Goal: Check status: Check status

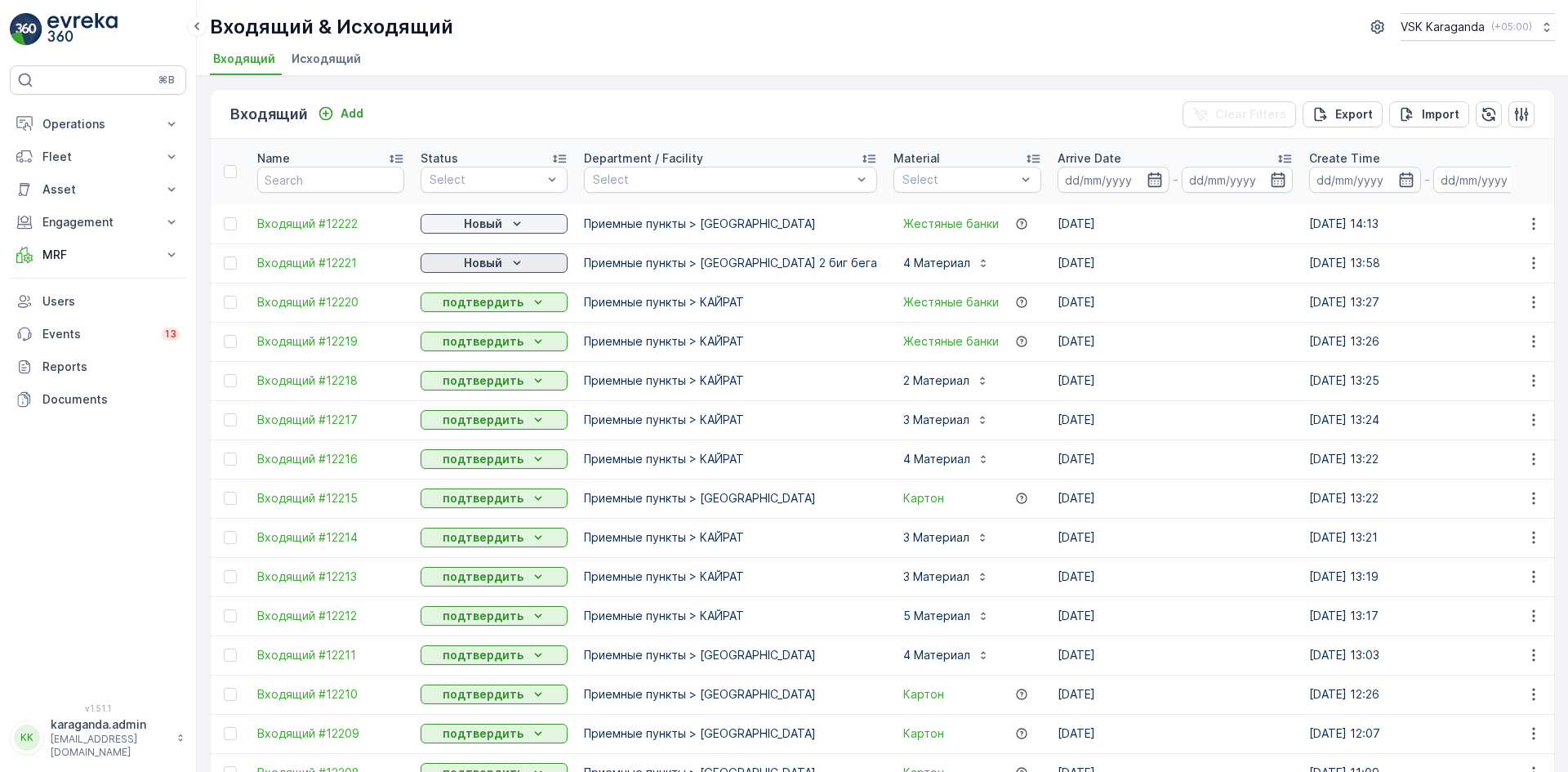
click at [490, 266] on p "Новый" at bounding box center [483, 263] width 39 height 16
click at [460, 310] on span "подтвердить" at bounding box center [467, 310] width 75 height 16
click at [464, 229] on p "Новый" at bounding box center [483, 223] width 39 height 16
click at [455, 265] on span "подтвердить" at bounding box center [467, 271] width 75 height 16
click at [453, 222] on div "Новый" at bounding box center [494, 223] width 133 height 16
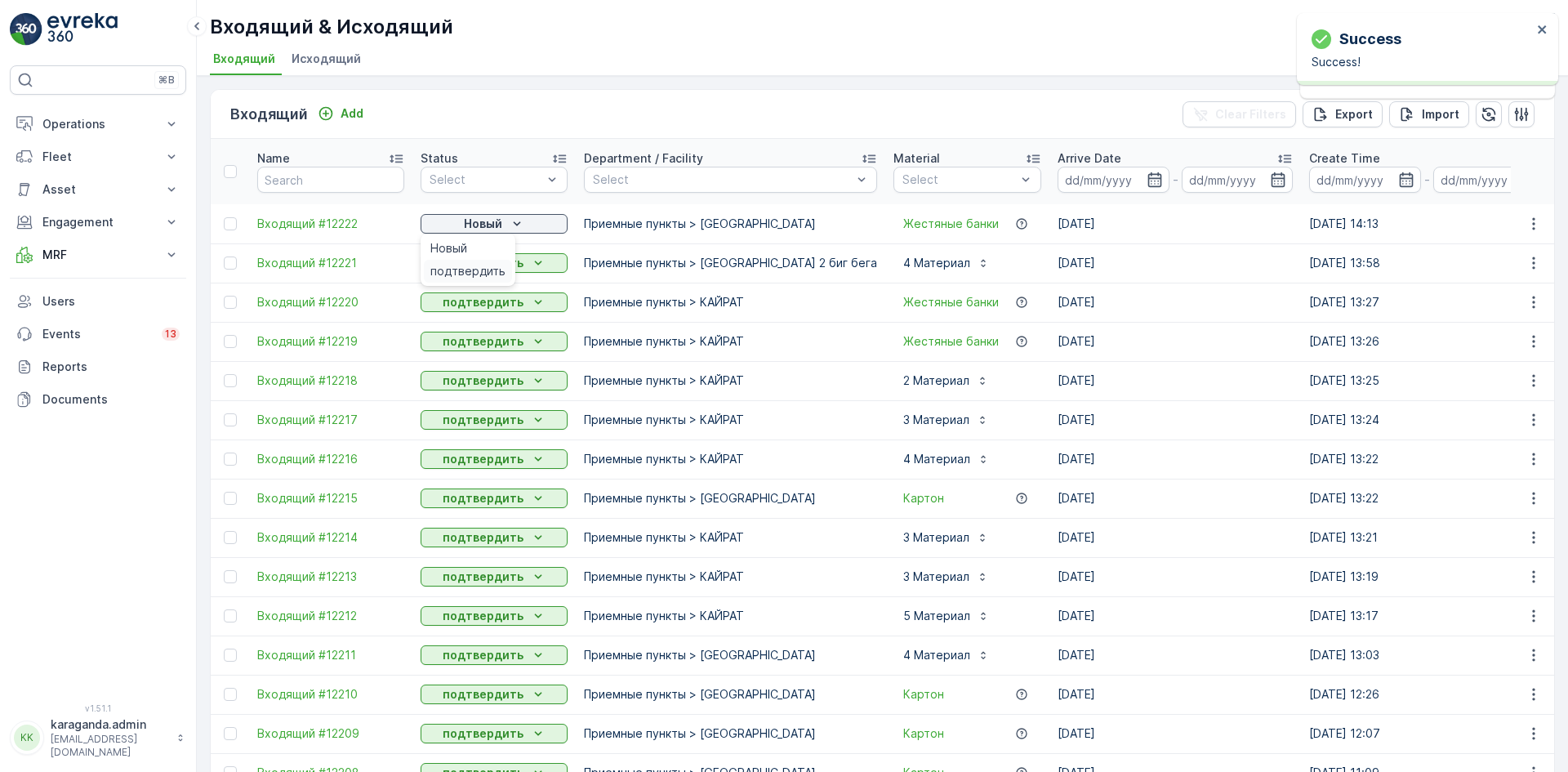
click at [459, 270] on span "подтвердить" at bounding box center [467, 271] width 75 height 16
